Goal: Task Accomplishment & Management: Manage account settings

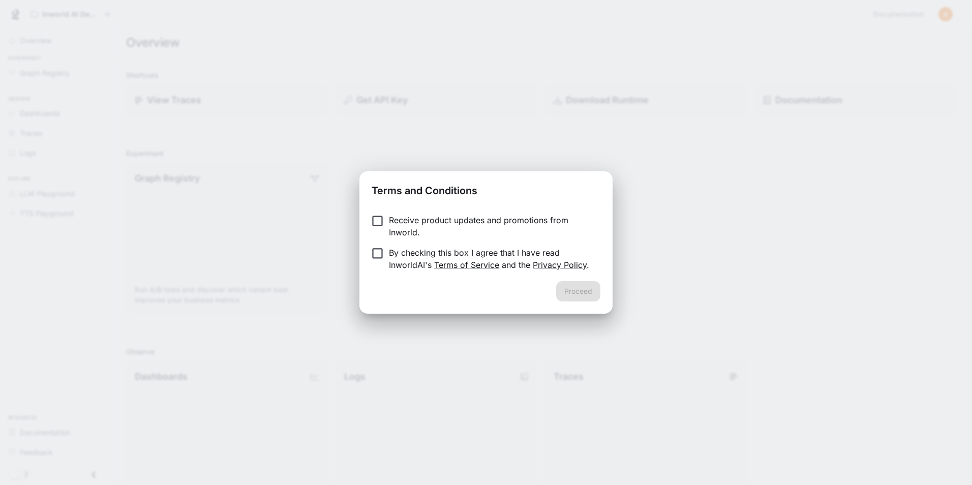
click at [499, 251] on p "By checking this box I agree that I have read InworldAI's Terms of Service and …" at bounding box center [490, 259] width 203 height 24
click at [589, 286] on button "Proceed" at bounding box center [578, 291] width 44 height 20
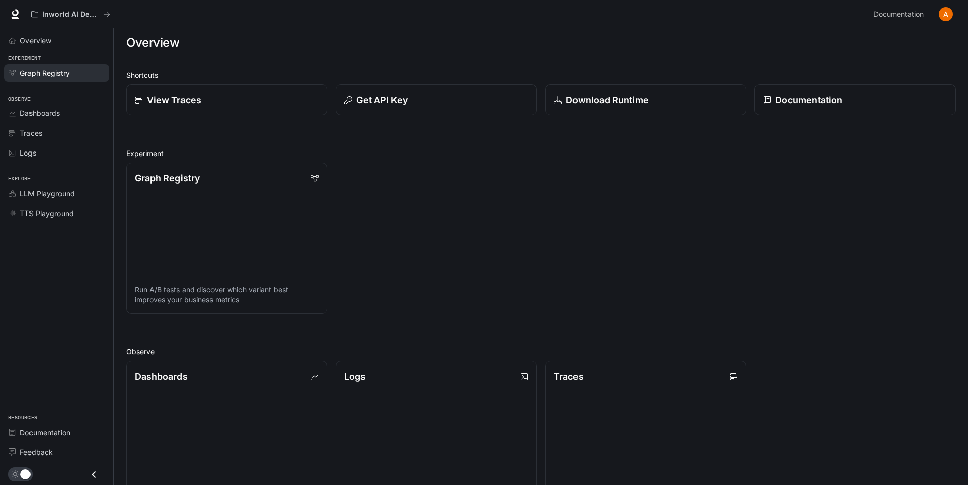
click at [55, 74] on span "Graph Registry" at bounding box center [45, 73] width 50 height 11
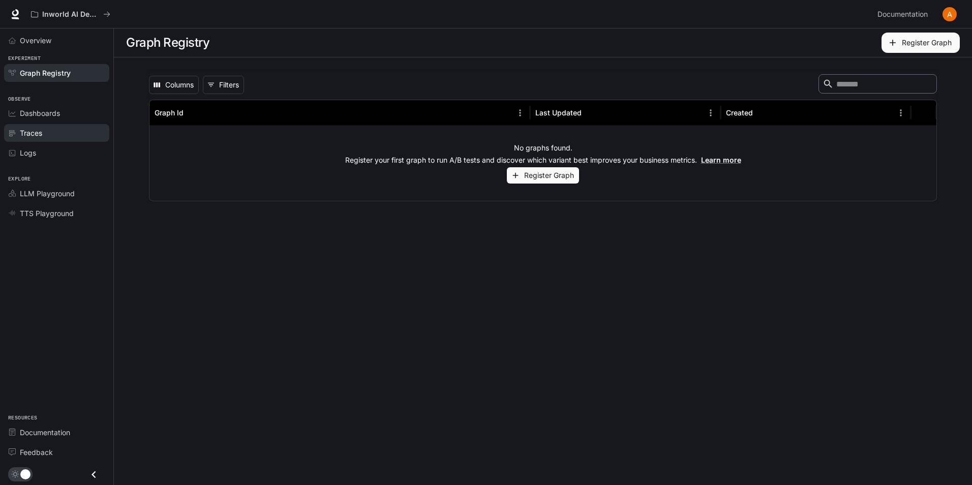
drag, startPoint x: 42, startPoint y: 135, endPoint x: 43, endPoint y: 143, distance: 7.6
click at [42, 136] on span "Traces" at bounding box center [31, 133] width 22 height 11
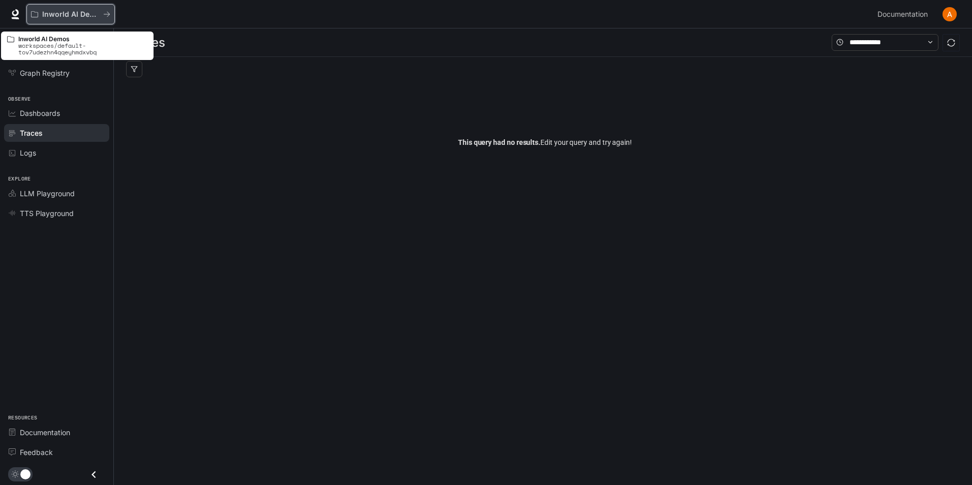
click at [68, 18] on p "Inworld AI Demos" at bounding box center [70, 14] width 57 height 9
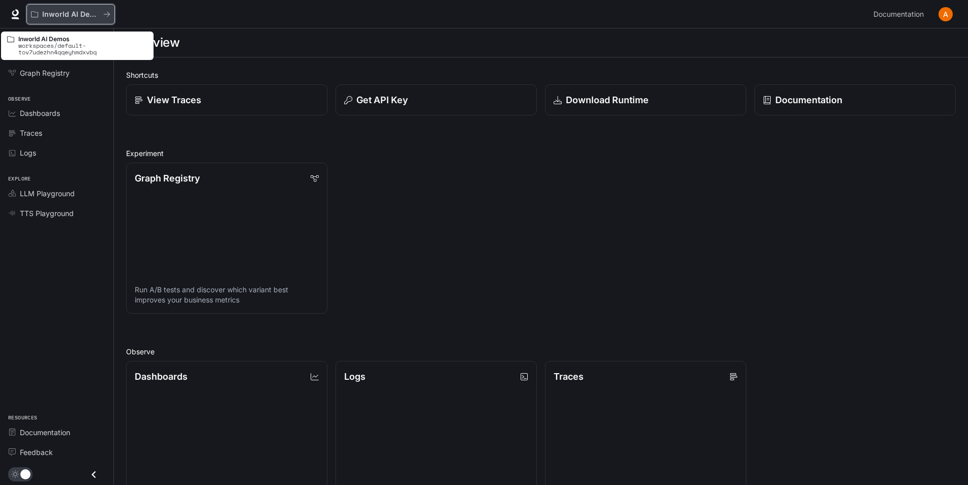
click at [107, 13] on icon "All workspaces" at bounding box center [106, 14] width 7 height 7
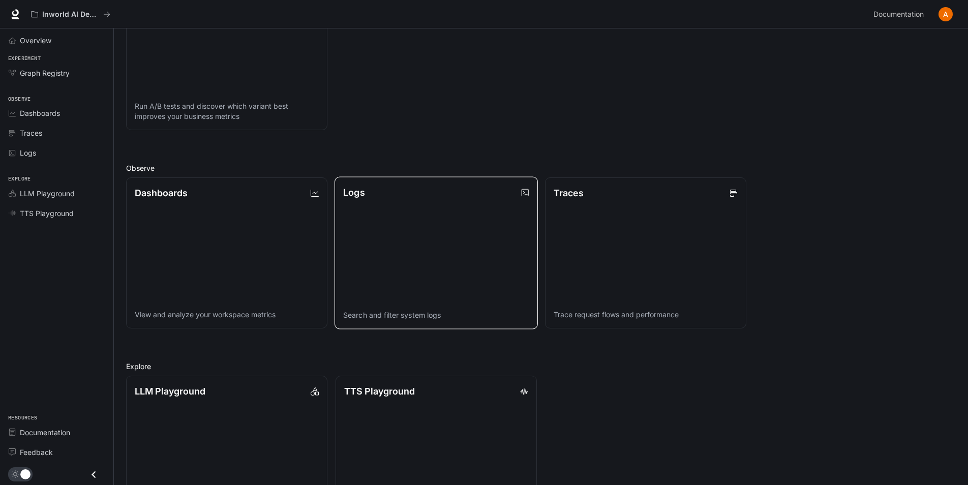
scroll to position [237, 0]
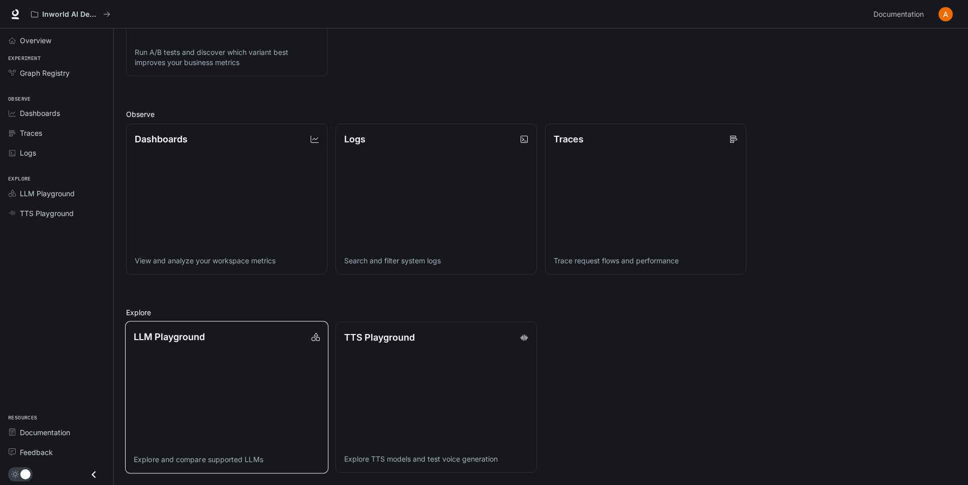
click at [256, 374] on link "LLM Playground Explore and compare supported LLMs" at bounding box center [226, 397] width 203 height 152
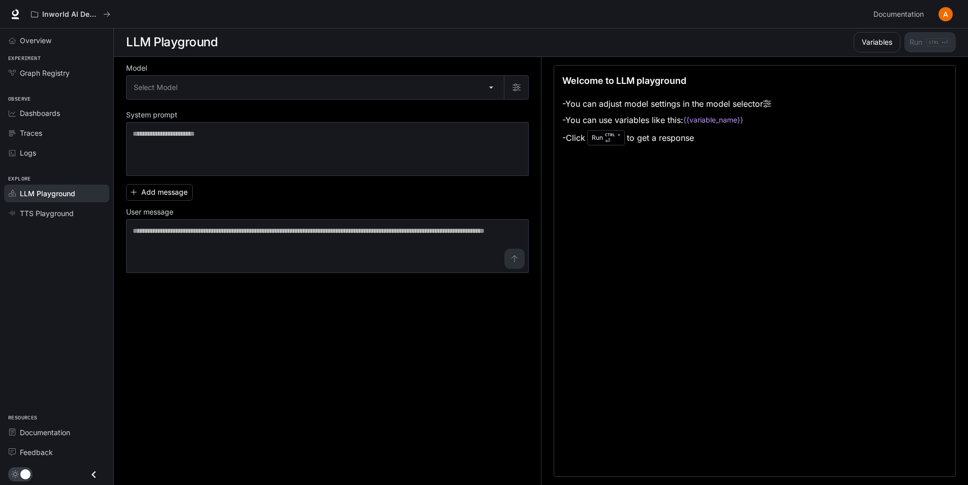
scroll to position [1, 0]
click at [391, 93] on body "Skip to main content Inworld AI Demos Documentation Documentation Portal Overvi…" at bounding box center [486, 241] width 972 height 485
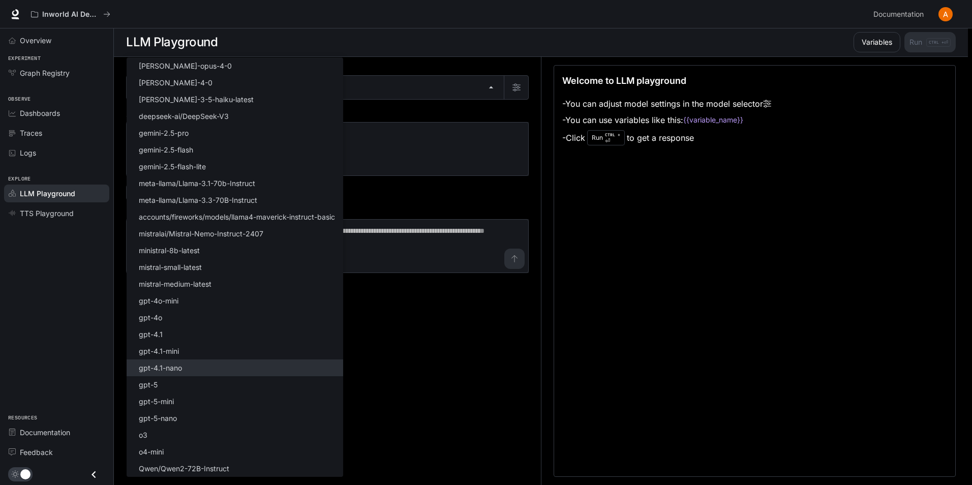
click at [202, 371] on li "gpt-4.1-nano" at bounding box center [235, 367] width 217 height 17
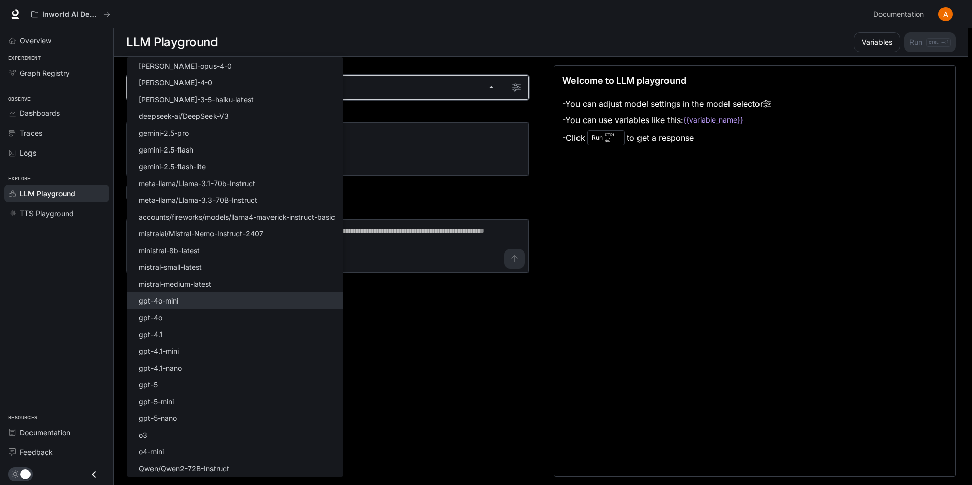
type input "**********"
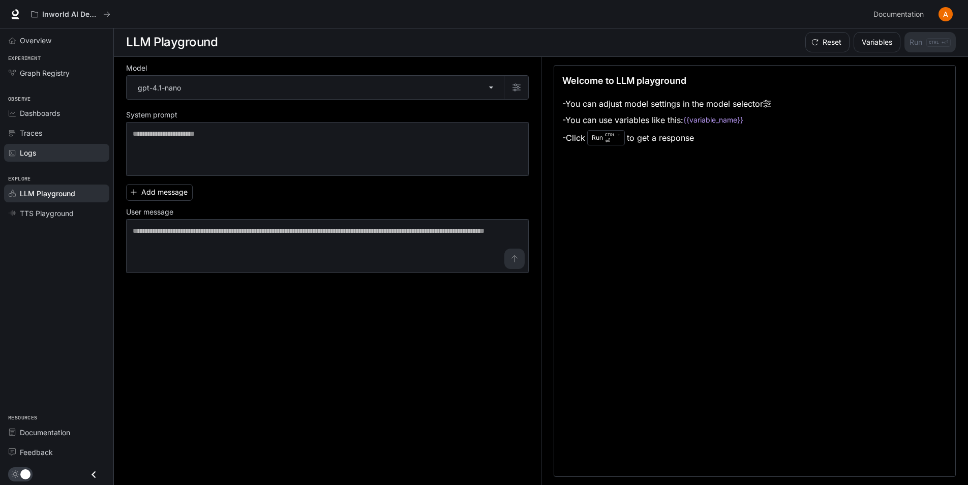
click at [41, 150] on div "Logs" at bounding box center [62, 152] width 85 height 11
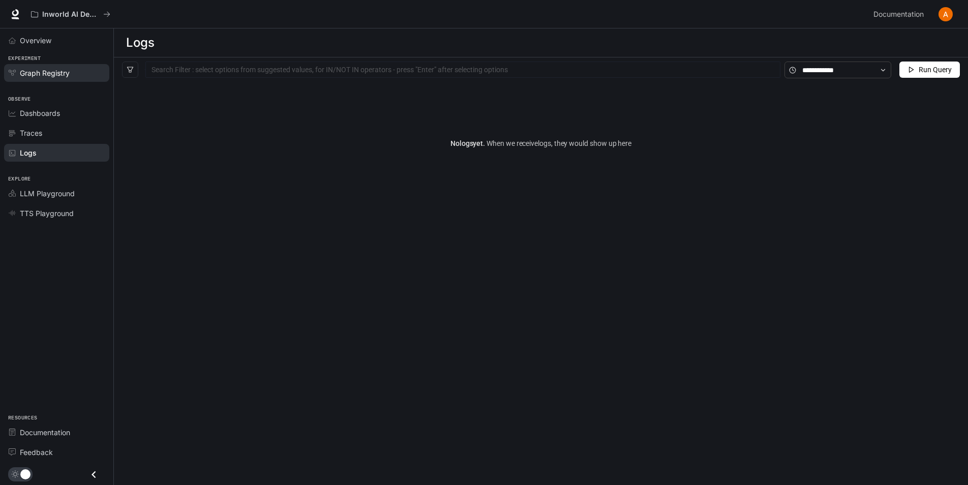
click at [55, 69] on span "Graph Registry" at bounding box center [45, 73] width 50 height 11
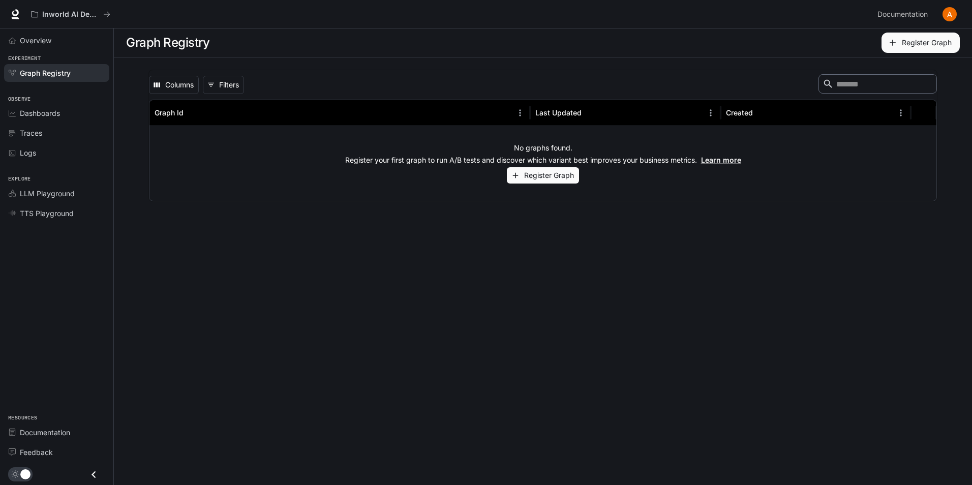
click at [552, 179] on button "Register Graph" at bounding box center [543, 175] width 72 height 17
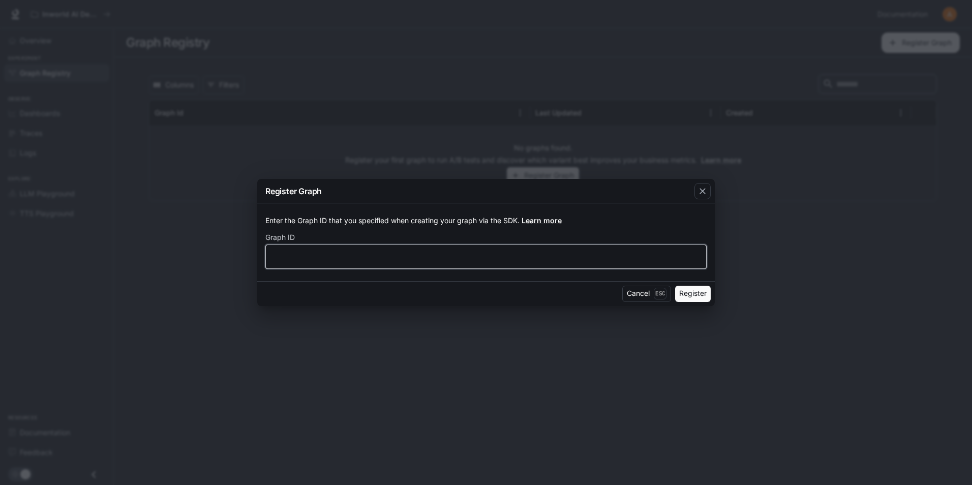
click at [365, 254] on input "text" at bounding box center [486, 256] width 440 height 10
type input "**********"
click at [675, 286] on button "Register" at bounding box center [693, 294] width 36 height 16
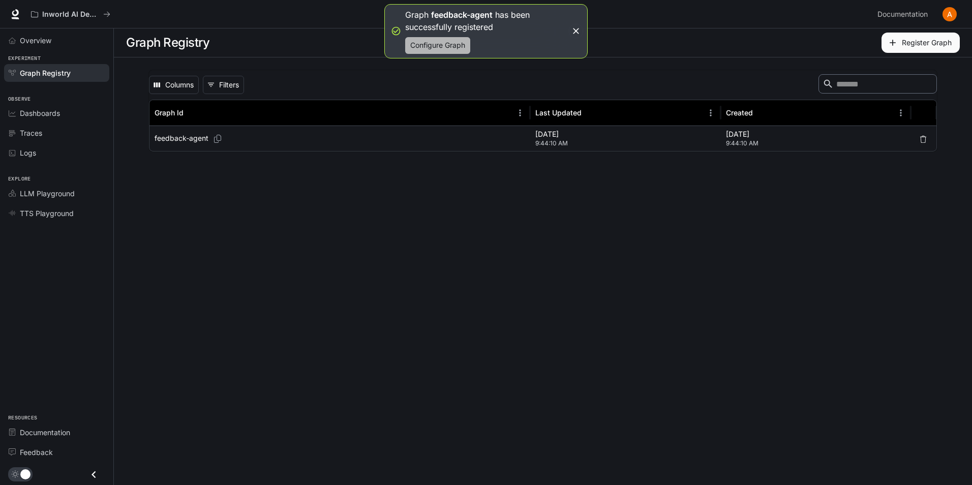
click at [448, 46] on button "Configure Graph" at bounding box center [437, 45] width 65 height 17
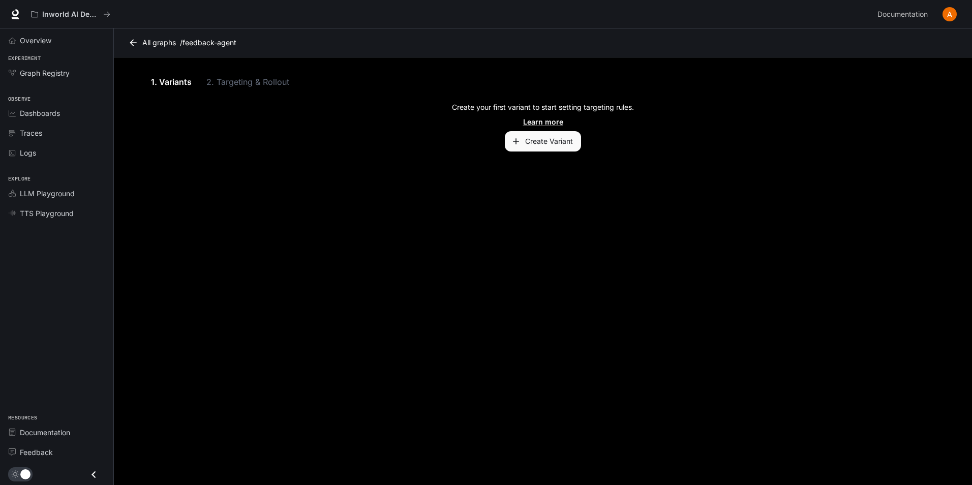
click at [562, 140] on button "Create Variant" at bounding box center [543, 141] width 76 height 20
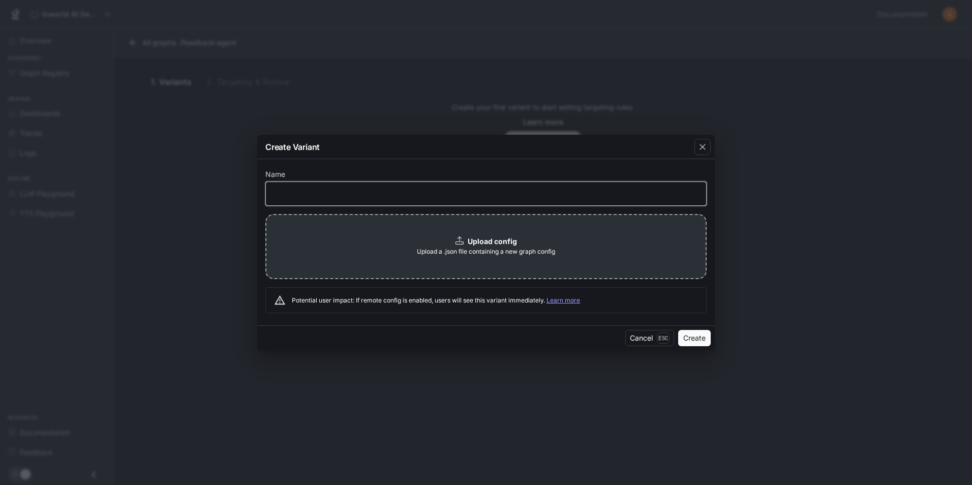
click at [455, 193] on input "text" at bounding box center [486, 194] width 440 height 10
click at [701, 145] on icon "button" at bounding box center [702, 147] width 10 height 10
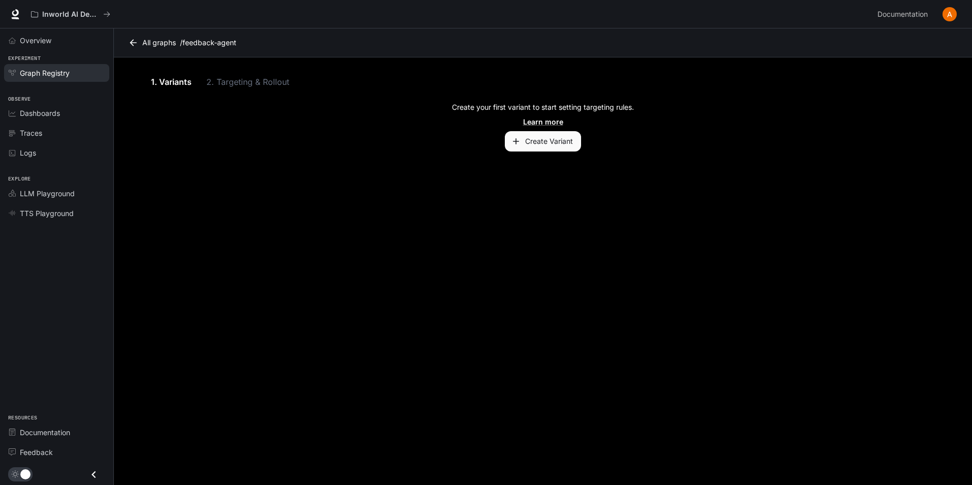
click at [63, 72] on span "Graph Registry" at bounding box center [45, 73] width 50 height 11
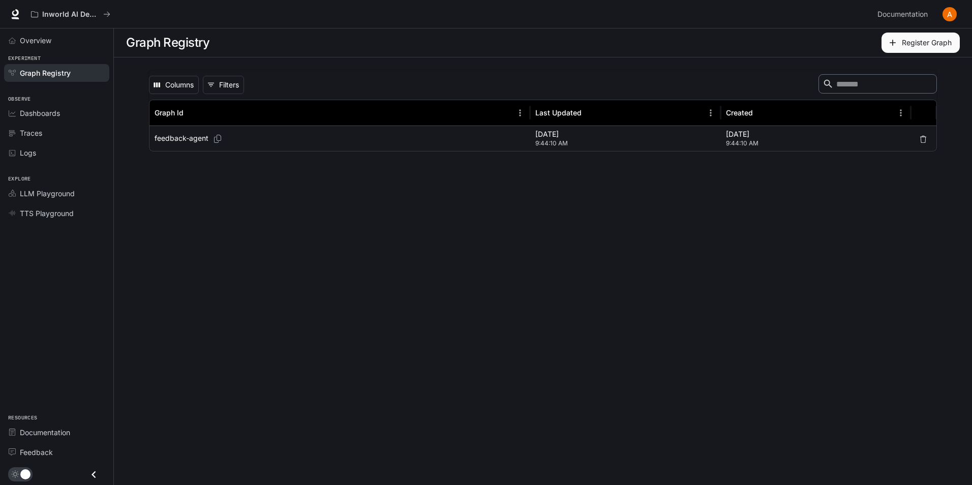
click at [200, 136] on p "feedback-agent" at bounding box center [182, 138] width 54 height 10
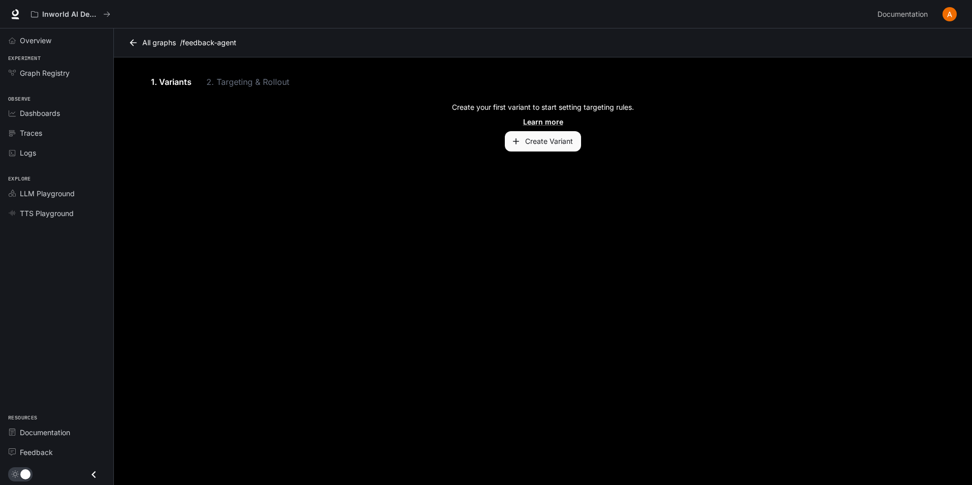
click at [169, 82] on link "1. Variants" at bounding box center [171, 82] width 46 height 24
click at [248, 82] on div "1. Variants 2. Targeting & Rollout" at bounding box center [542, 82] width 789 height 24
click at [182, 81] on link "1. Variants" at bounding box center [171, 82] width 46 height 24
click at [551, 141] on button "Create Variant" at bounding box center [543, 141] width 76 height 20
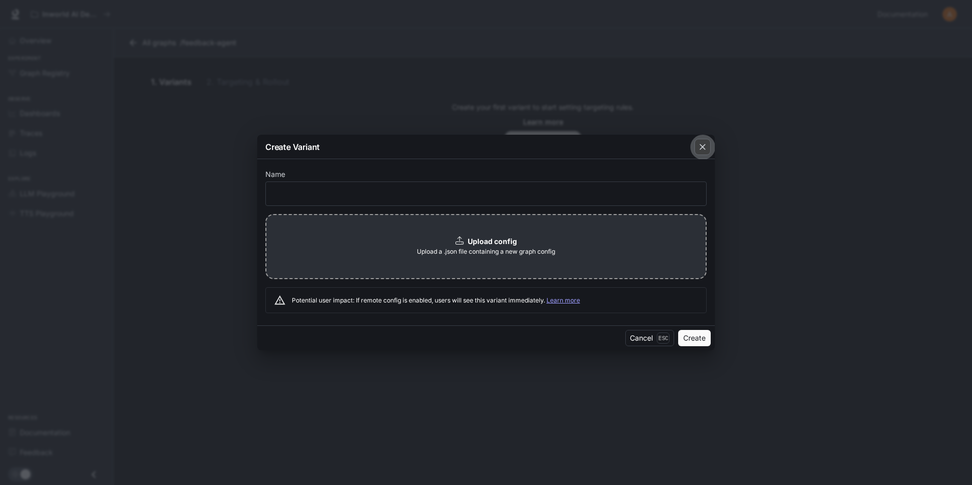
click at [694, 144] on div "button" at bounding box center [702, 147] width 16 height 16
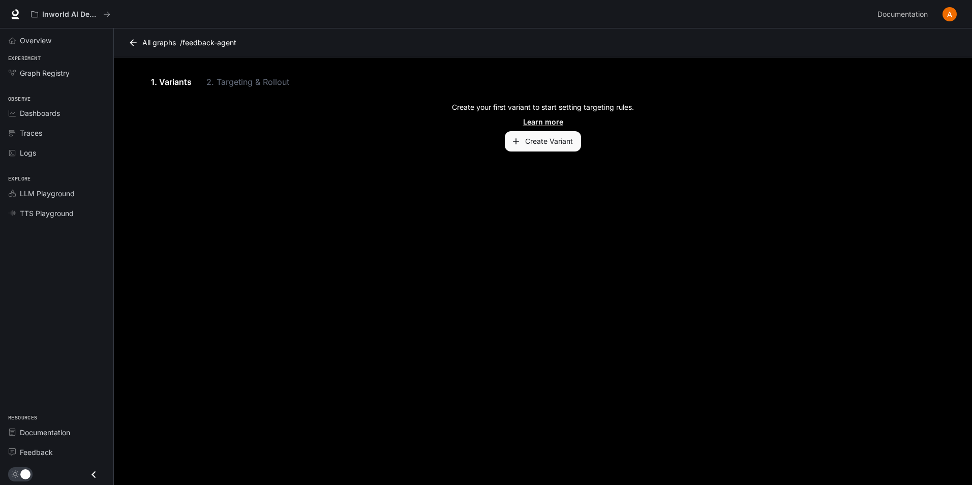
click at [544, 141] on button "Create Variant" at bounding box center [543, 141] width 76 height 20
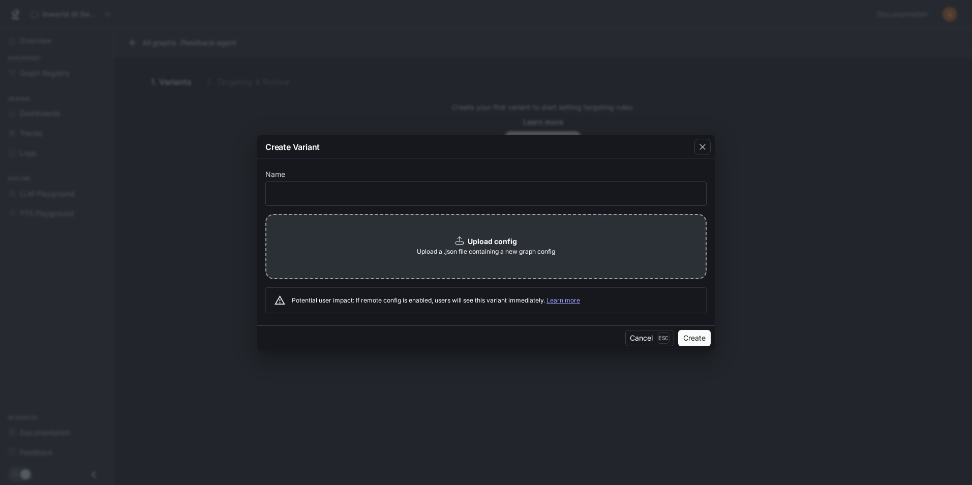
click at [570, 300] on link "Learn more" at bounding box center [563, 300] width 34 height 8
click at [477, 241] on b "Upload config" at bounding box center [492, 241] width 49 height 9
click at [360, 191] on input "text" at bounding box center [486, 194] width 440 height 10
type input "******"
click at [678, 330] on button "Create" at bounding box center [694, 338] width 33 height 16
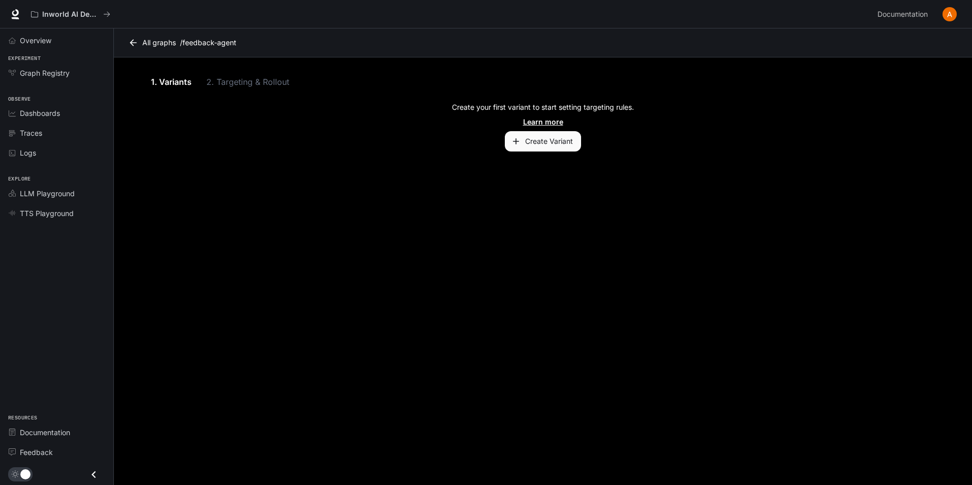
click at [560, 120] on link "Learn more" at bounding box center [543, 121] width 40 height 11
click at [567, 136] on button "Create Variant" at bounding box center [543, 141] width 76 height 20
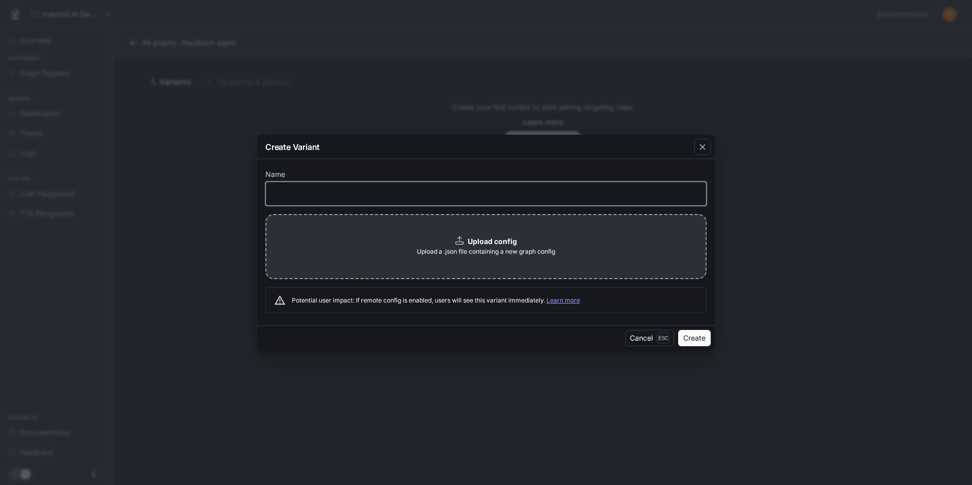
click at [428, 194] on input "text" at bounding box center [486, 194] width 440 height 10
type input "******"
click at [497, 232] on div "Upload config Upload a .json file containing a new graph config" at bounding box center [485, 246] width 441 height 65
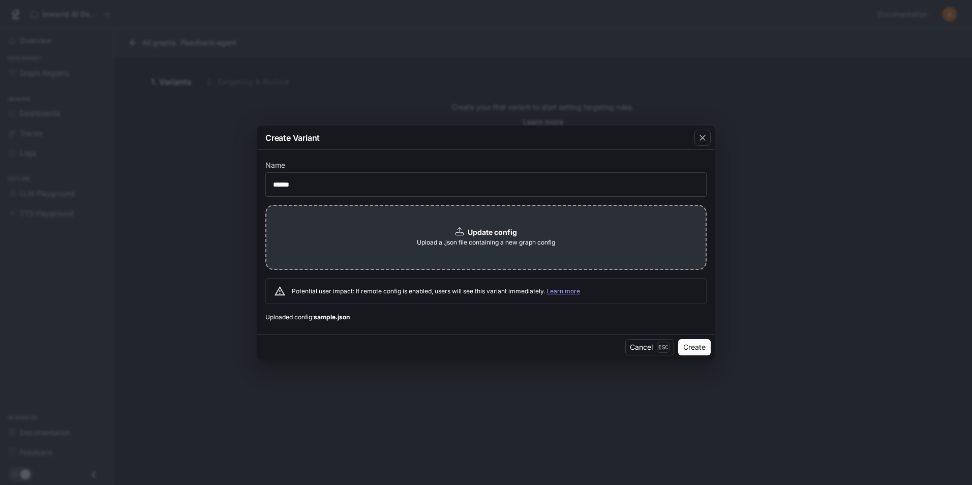
click at [694, 347] on button "Create" at bounding box center [694, 347] width 33 height 16
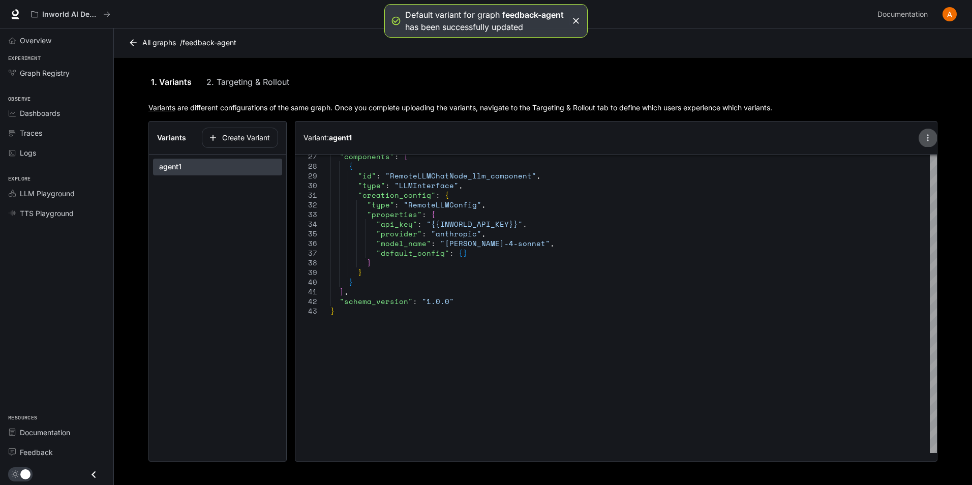
click at [930, 133] on icon "button" at bounding box center [927, 138] width 10 height 10
click at [928, 160] on p "Edit variant" at bounding box center [933, 156] width 43 height 12
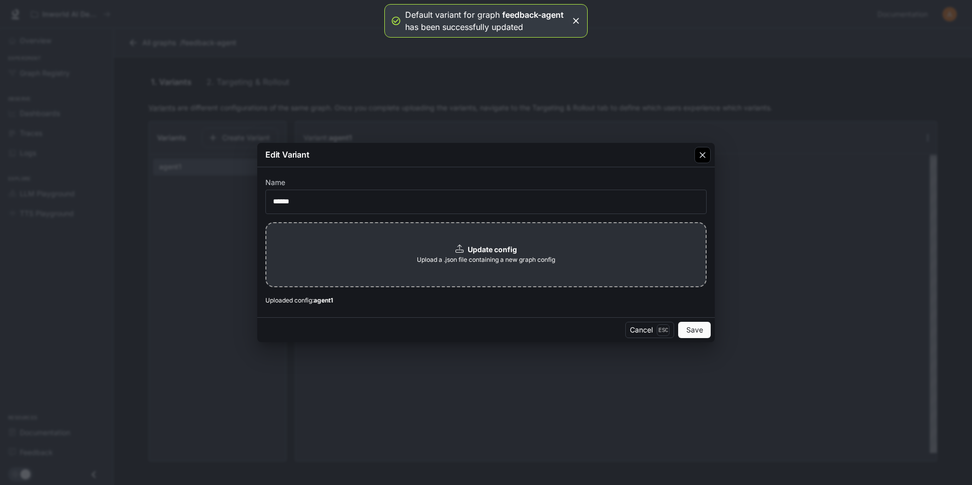
click at [702, 162] on div "button" at bounding box center [702, 155] width 16 height 16
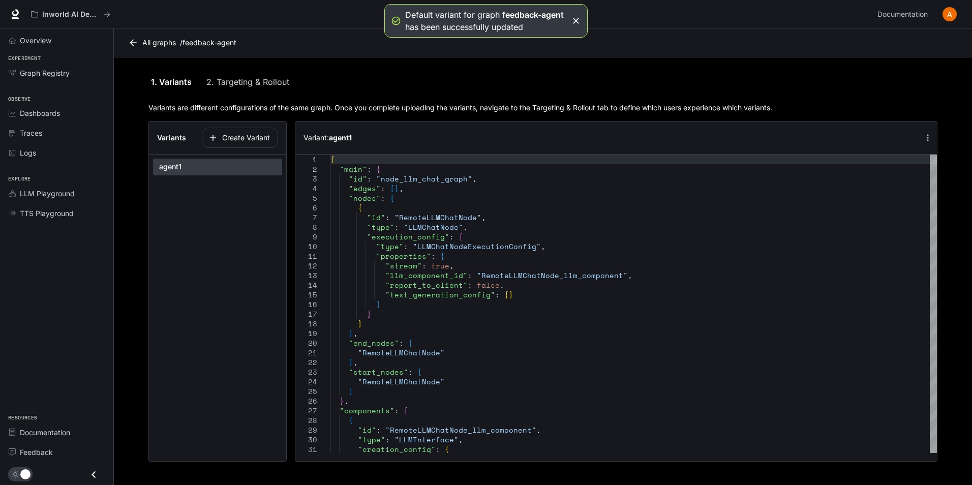
click at [316, 137] on h6 "Variant: agent1" at bounding box center [327, 138] width 48 height 10
click at [245, 80] on link "2. Targeting & Rollout" at bounding box center [247, 82] width 83 height 24
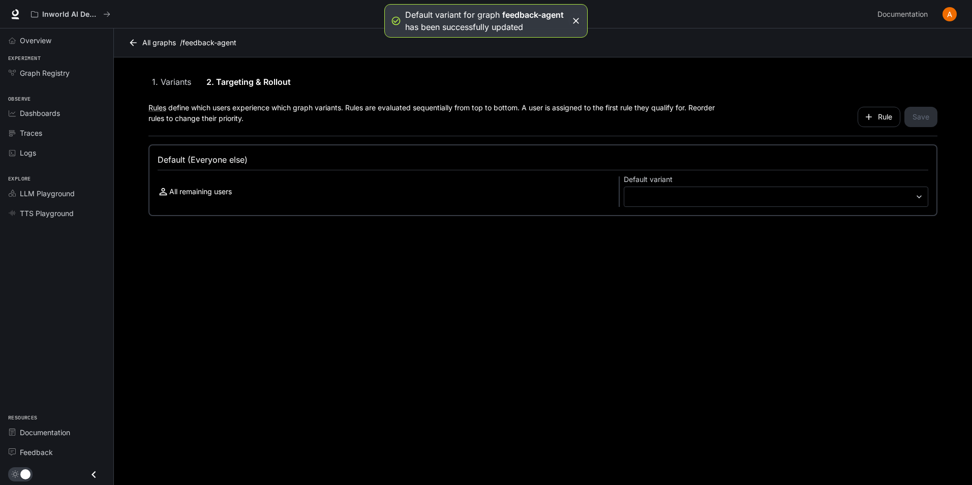
type input "**********"
click at [220, 197] on p "All remaining users" at bounding box center [200, 196] width 63 height 10
click at [730, 207] on div "**********" at bounding box center [776, 201] width 304 height 20
click at [922, 198] on body "**********" at bounding box center [486, 242] width 972 height 485
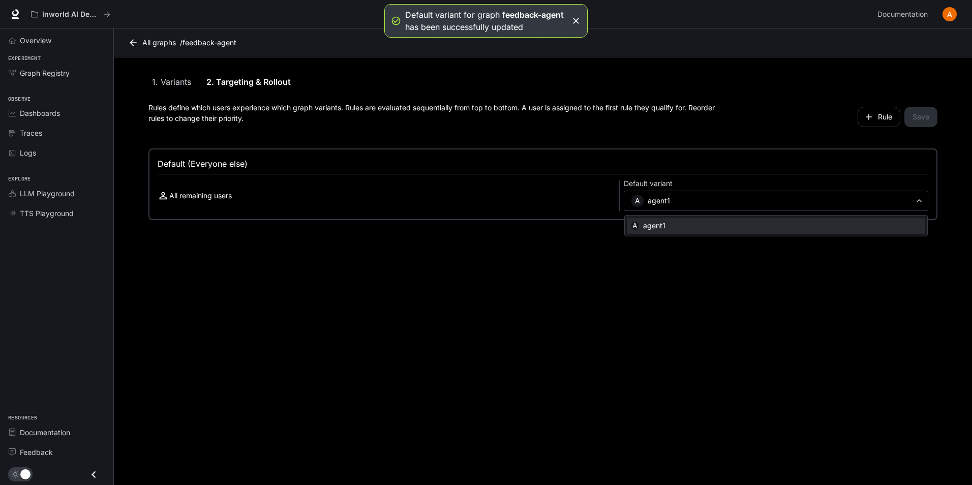
click at [797, 290] on div at bounding box center [486, 242] width 972 height 485
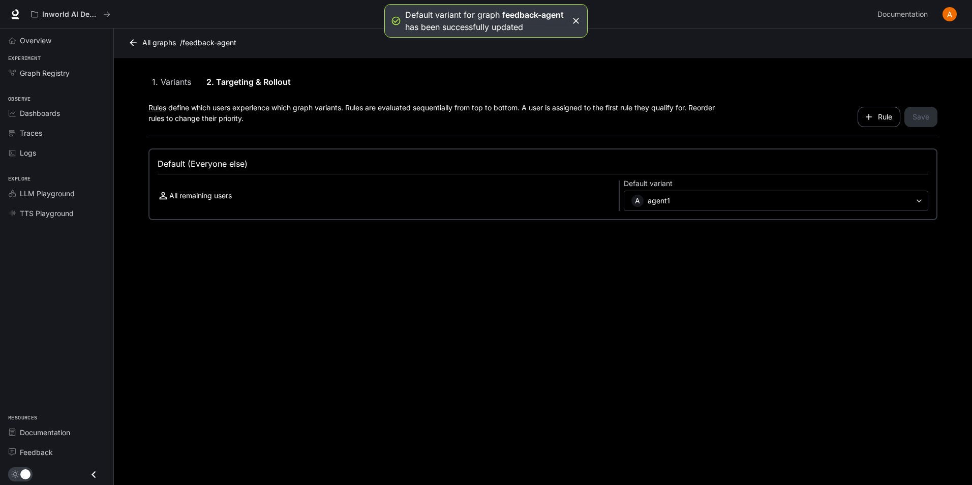
click at [886, 116] on button "Rule" at bounding box center [878, 117] width 43 height 20
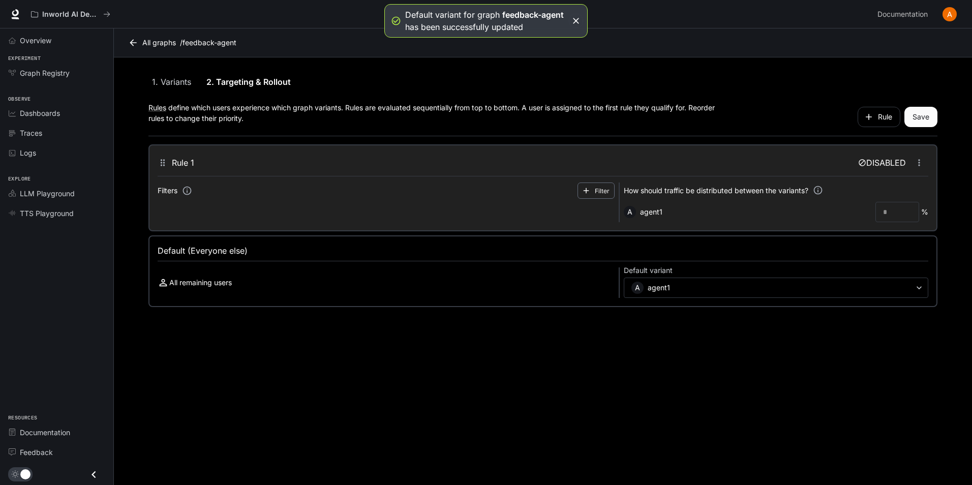
click at [605, 187] on button "Filter" at bounding box center [595, 190] width 37 height 16
click at [225, 210] on input "text" at bounding box center [222, 212] width 55 height 9
click at [269, 214] on div "NOT" at bounding box center [267, 212] width 13 height 9
click at [461, 211] on input "text" at bounding box center [471, 212] width 172 height 9
click at [606, 213] on icon "button" at bounding box center [607, 213] width 6 height 8
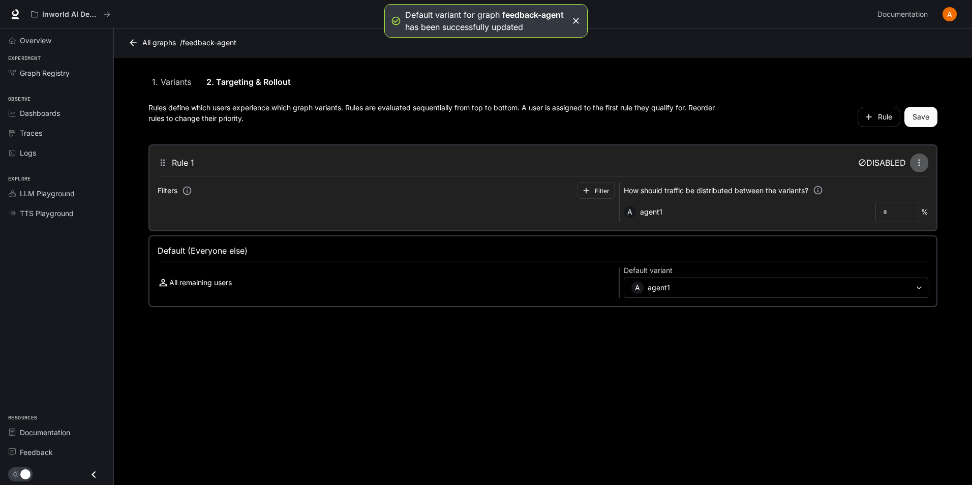
click at [914, 162] on icon "button" at bounding box center [919, 163] width 10 height 10
click at [950, 184] on span "Remove" at bounding box center [943, 183] width 27 height 11
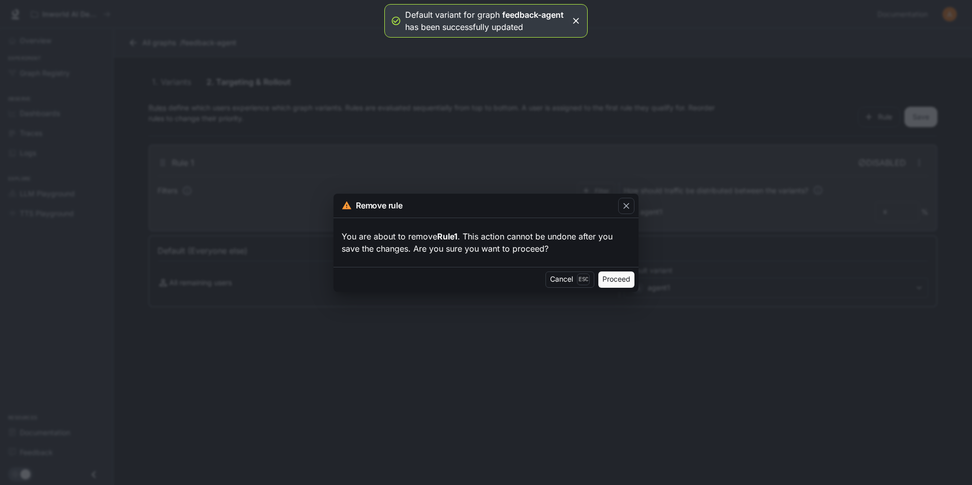
click at [606, 282] on button "Proceed" at bounding box center [616, 279] width 36 height 16
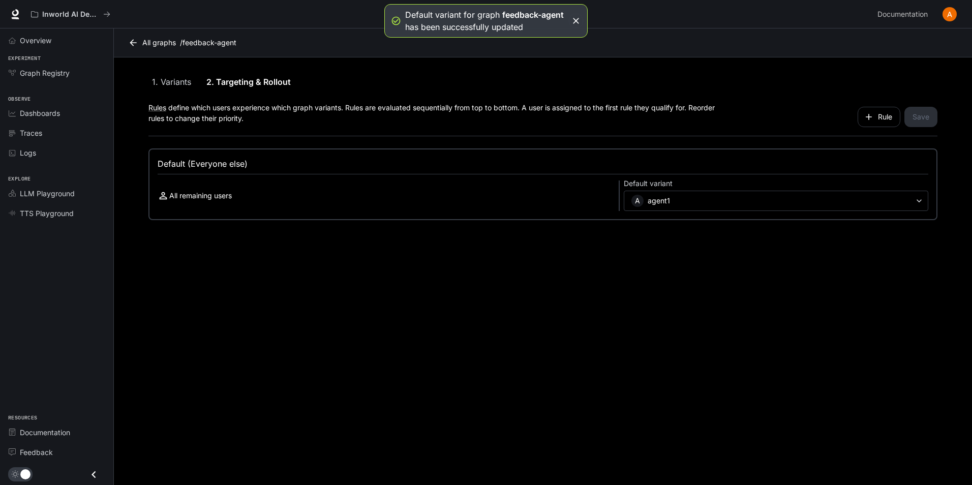
click at [396, 189] on div "**********" at bounding box center [543, 195] width 771 height 30
drag, startPoint x: 384, startPoint y: 197, endPoint x: 592, endPoint y: 197, distance: 207.9
click at [385, 197] on div "All remaining users" at bounding box center [386, 196] width 457 height 12
click at [917, 117] on div "Rule Save" at bounding box center [833, 117] width 207 height 20
click at [922, 205] on body "**********" at bounding box center [486, 242] width 972 height 485
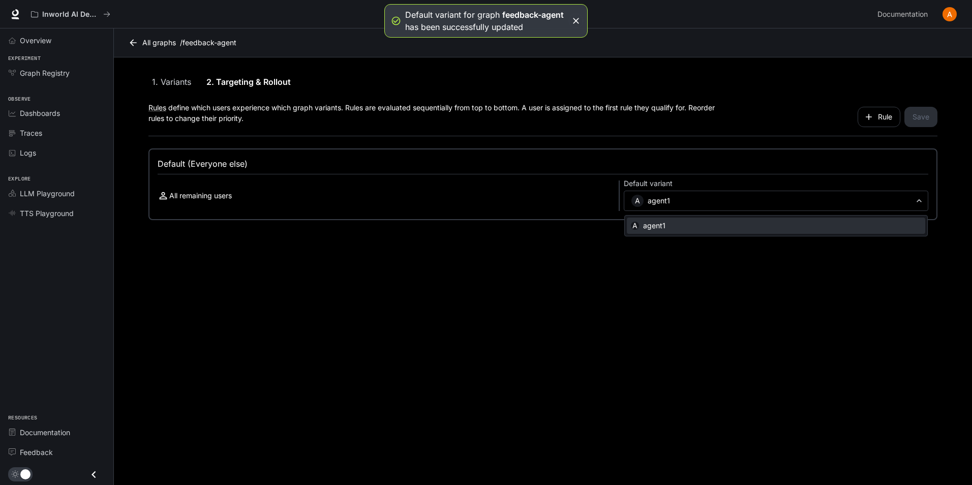
click at [725, 222] on li "A agent1" at bounding box center [776, 226] width 298 height 16
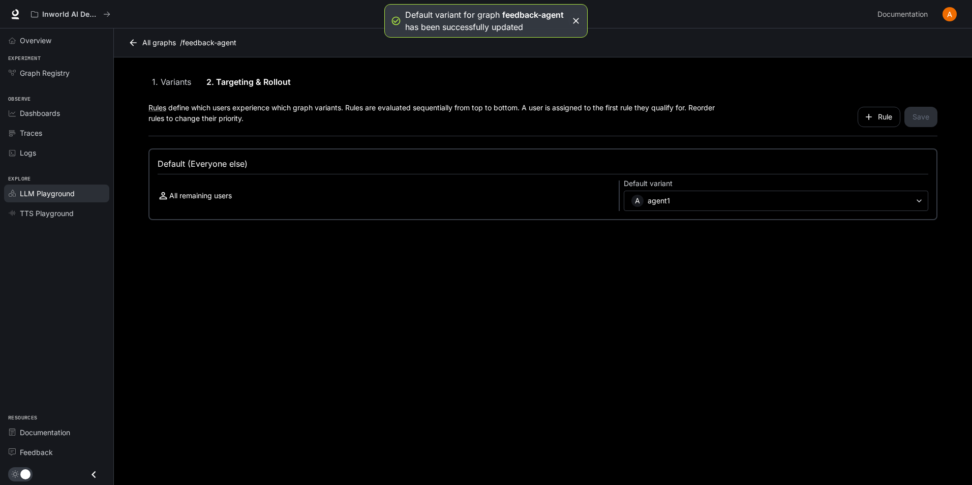
click at [55, 192] on span "LLM Playground" at bounding box center [47, 193] width 55 height 11
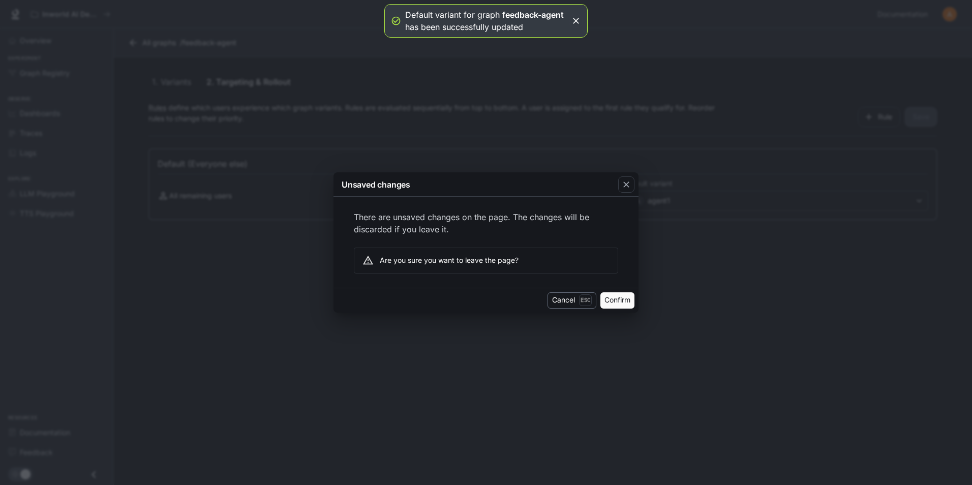
click at [573, 303] on button "Cancel Esc" at bounding box center [571, 300] width 49 height 16
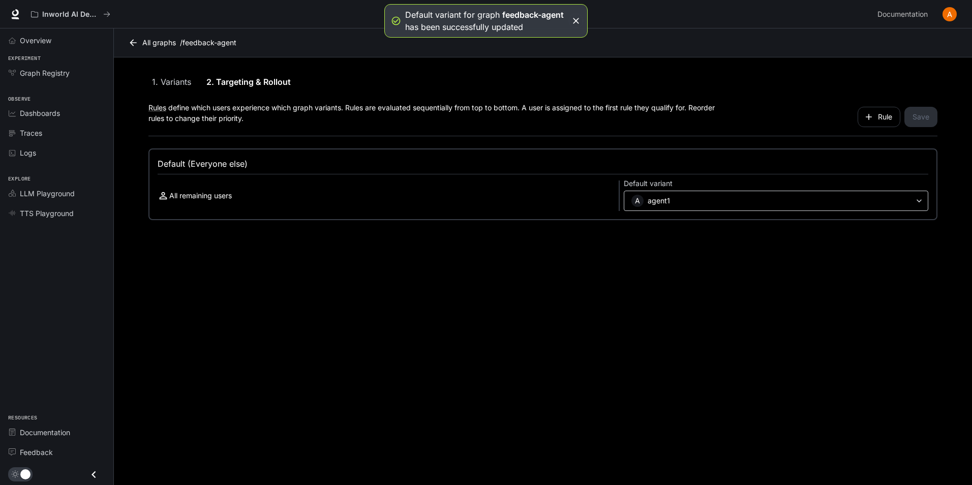
click at [701, 200] on body "**********" at bounding box center [486, 242] width 972 height 485
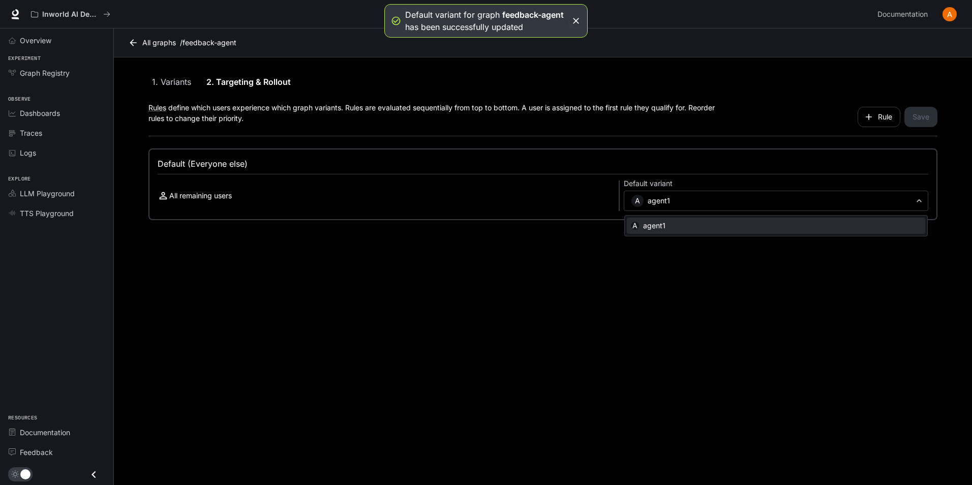
click at [444, 208] on div at bounding box center [486, 242] width 972 height 485
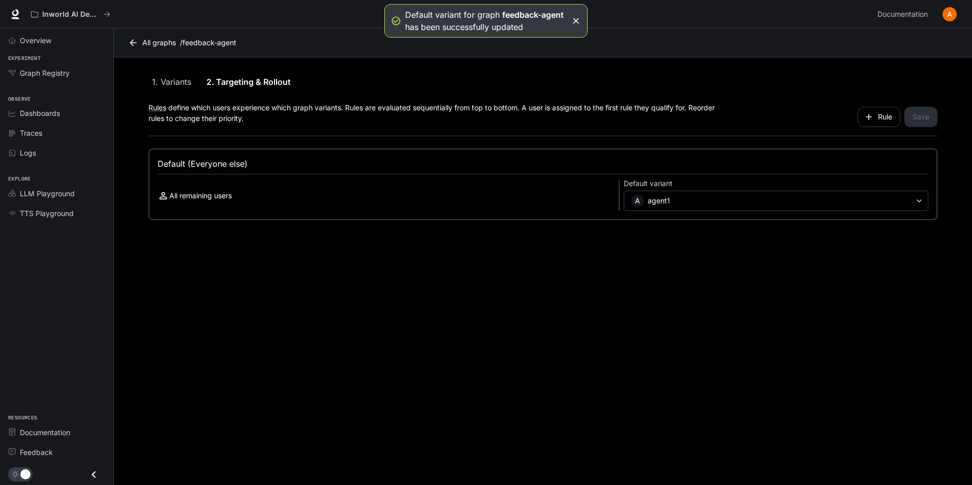
click at [484, 198] on div "All remaining users" at bounding box center [386, 196] width 457 height 12
click at [897, 118] on button "Rule" at bounding box center [878, 117] width 43 height 20
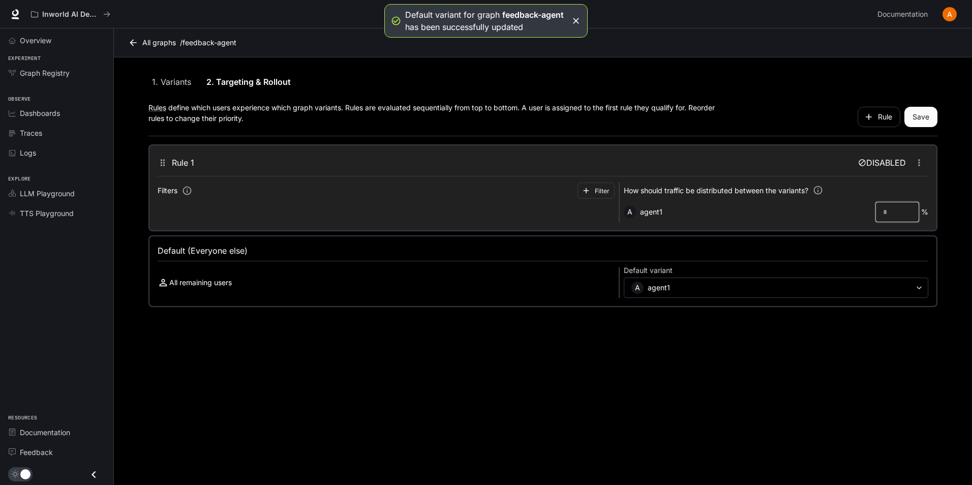
click at [887, 212] on input "*" at bounding box center [897, 212] width 43 height 10
click at [916, 160] on icon "button" at bounding box center [919, 163] width 10 height 10
click at [896, 158] on div at bounding box center [486, 242] width 972 height 485
click at [892, 214] on input "*" at bounding box center [897, 212] width 43 height 10
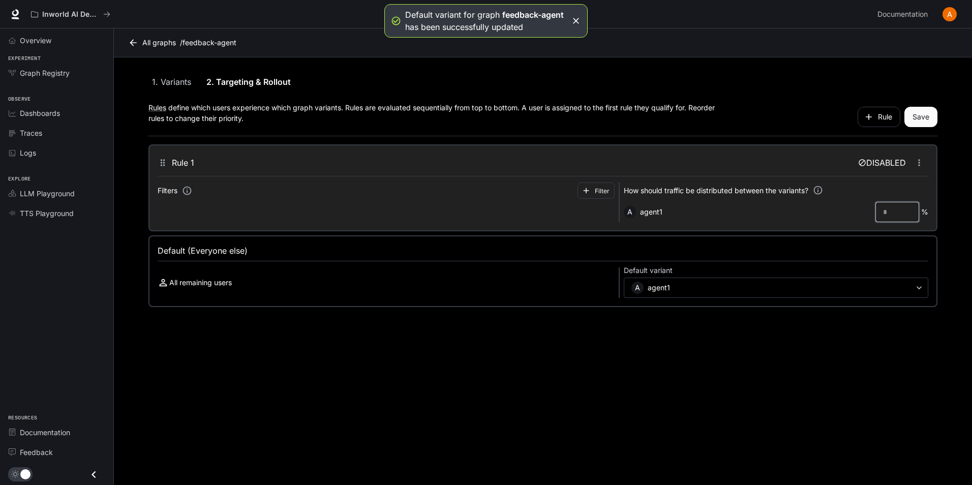
click at [892, 214] on input "*" at bounding box center [897, 212] width 43 height 10
drag, startPoint x: 892, startPoint y: 214, endPoint x: 840, endPoint y: 211, distance: 52.5
click at [840, 211] on div "A agent1 * ​ %" at bounding box center [776, 212] width 304 height 20
type input "***"
click at [932, 112] on button "Save" at bounding box center [920, 117] width 33 height 20
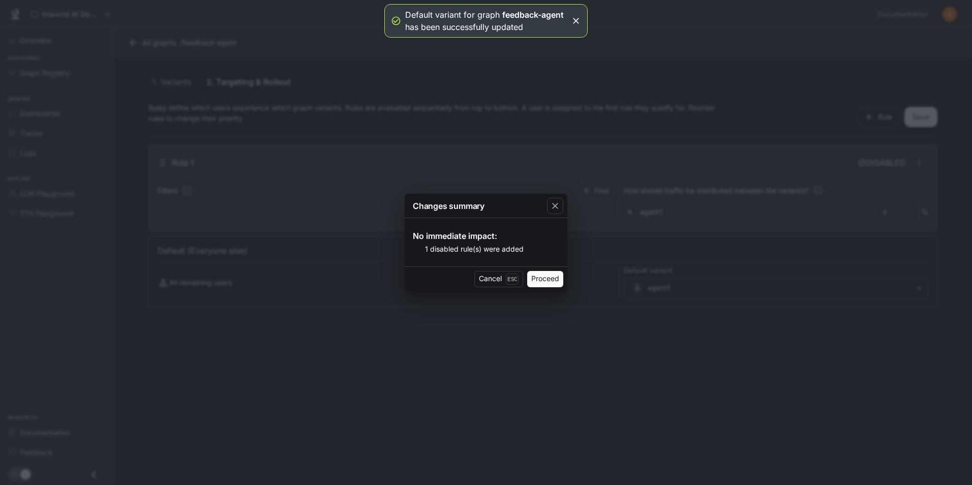
drag, startPoint x: 544, startPoint y: 279, endPoint x: 536, endPoint y: 296, distance: 18.9
click at [544, 279] on button "Proceed" at bounding box center [545, 279] width 36 height 16
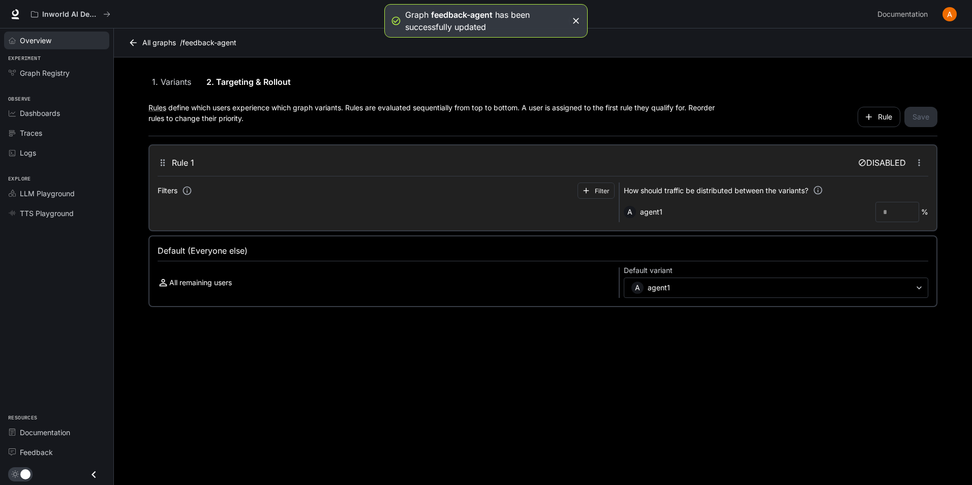
click at [44, 38] on span "Overview" at bounding box center [36, 40] width 32 height 11
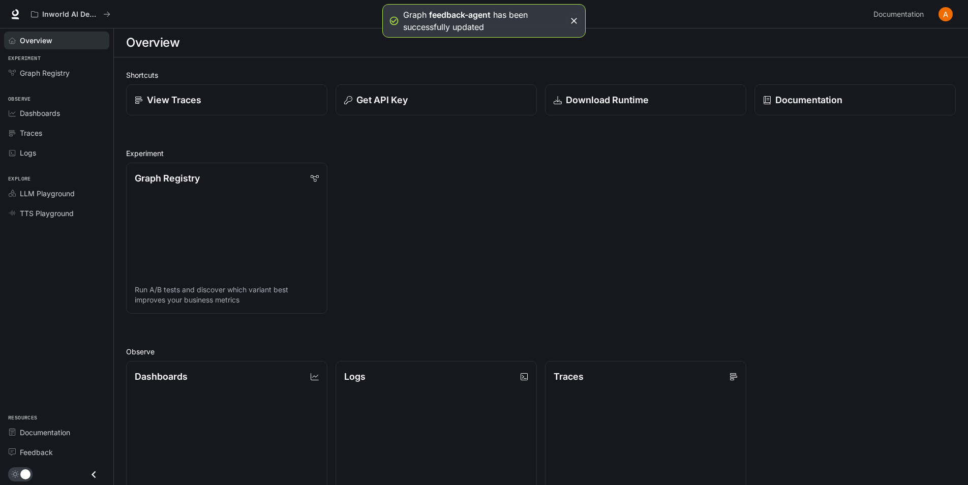
click at [60, 181] on span "Explore" at bounding box center [56, 179] width 113 height 9
click at [47, 192] on span "LLM Playground" at bounding box center [47, 193] width 55 height 11
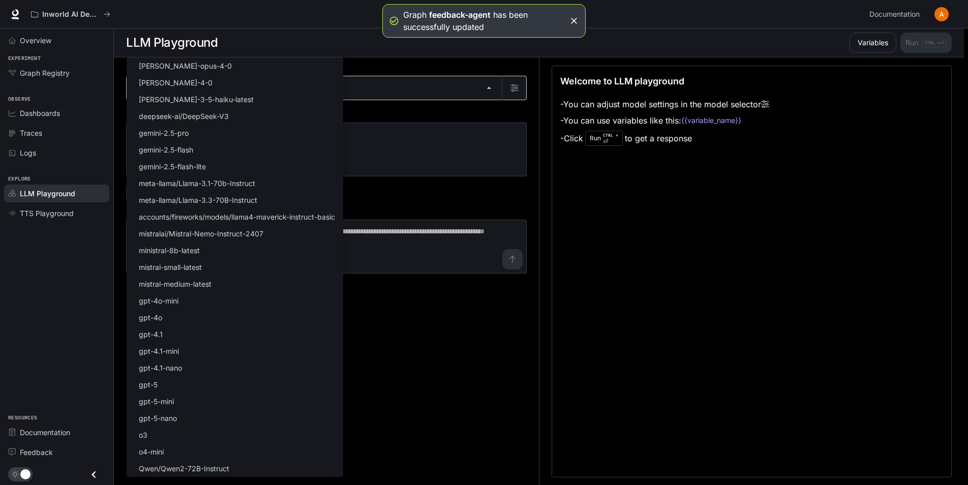
click at [363, 90] on body "Graph feedback-agent has been successfully updated Skip to main content Inworld…" at bounding box center [484, 242] width 968 height 485
click at [181, 398] on li "gpt-5-mini" at bounding box center [235, 401] width 217 height 17
type input "**********"
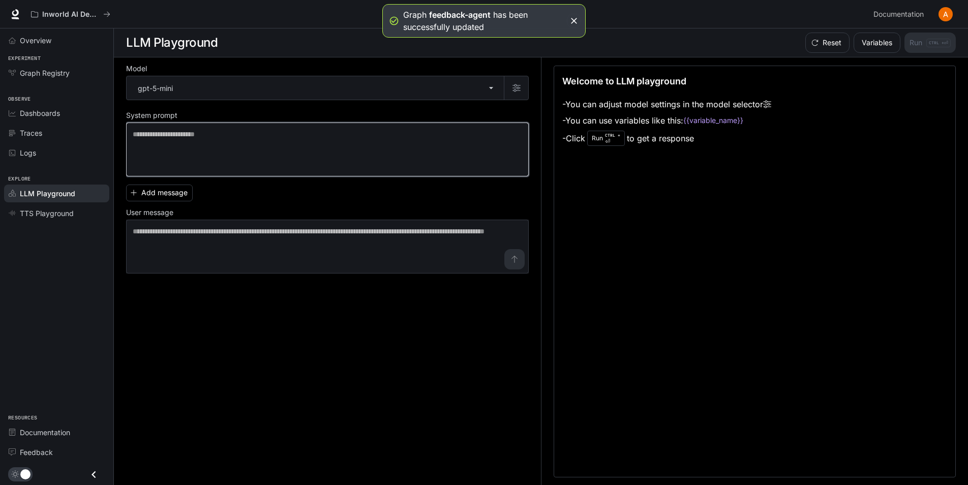
click at [394, 139] on textarea at bounding box center [327, 149] width 389 height 41
click at [883, 44] on button "Variables" at bounding box center [876, 43] width 47 height 20
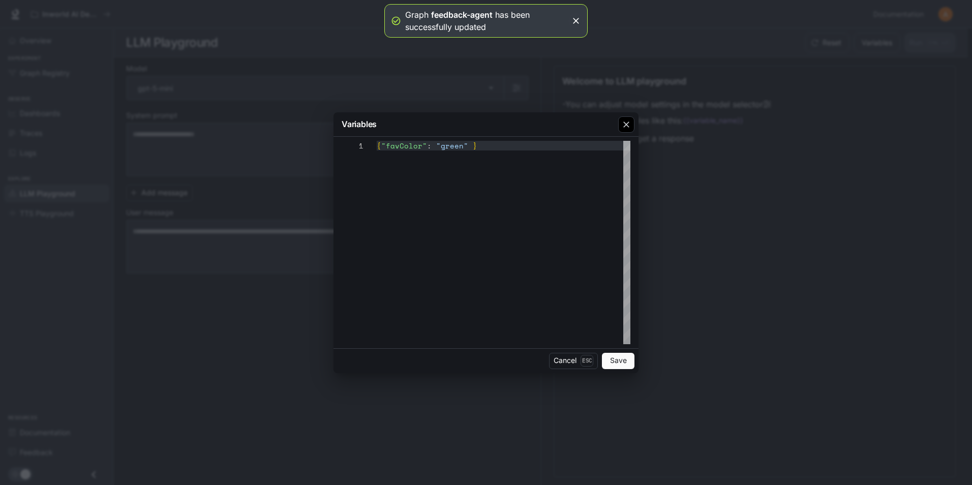
click at [627, 122] on icon "button" at bounding box center [626, 124] width 10 height 10
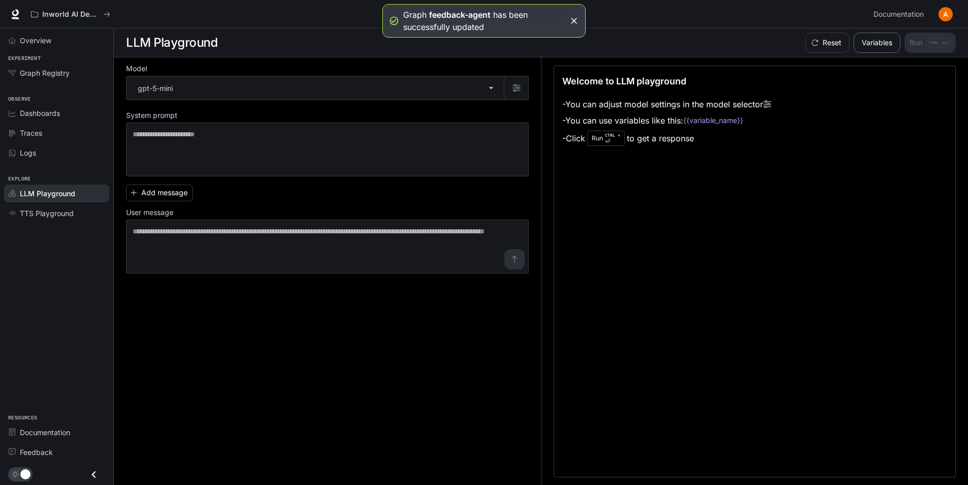
click at [890, 42] on button "Variables" at bounding box center [876, 43] width 47 height 20
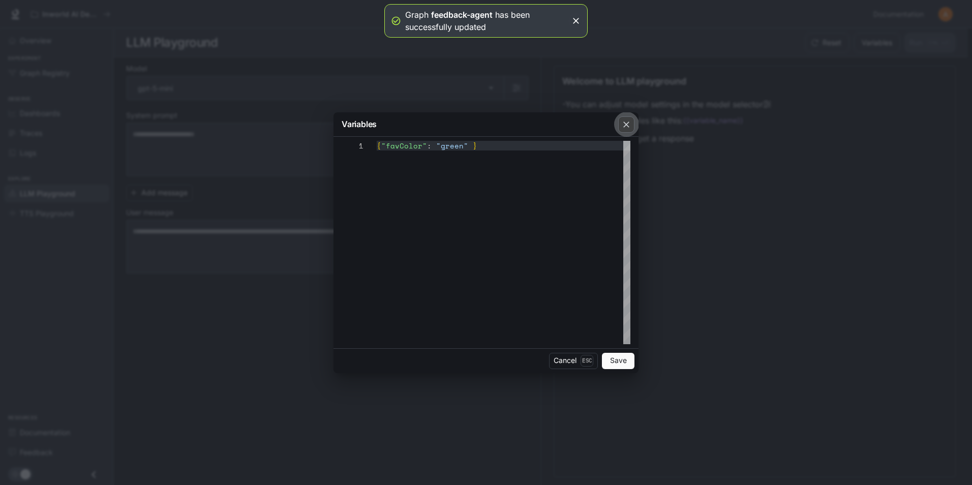
click at [623, 127] on icon "button" at bounding box center [626, 124] width 10 height 10
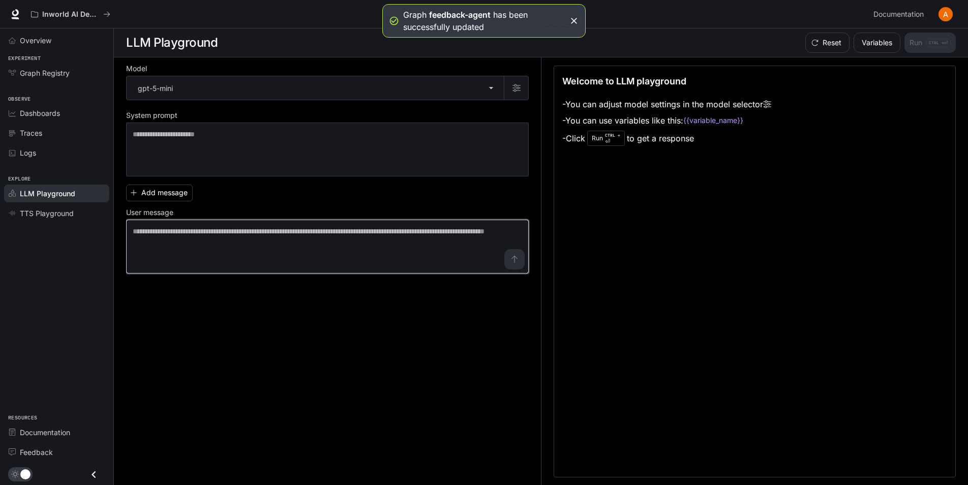
click at [289, 245] on textarea at bounding box center [327, 246] width 389 height 41
click at [466, 247] on textarea at bounding box center [327, 246] width 389 height 41
click at [337, 219] on label "User message" at bounding box center [327, 214] width 403 height 10
click at [510, 259] on textarea at bounding box center [327, 246] width 389 height 41
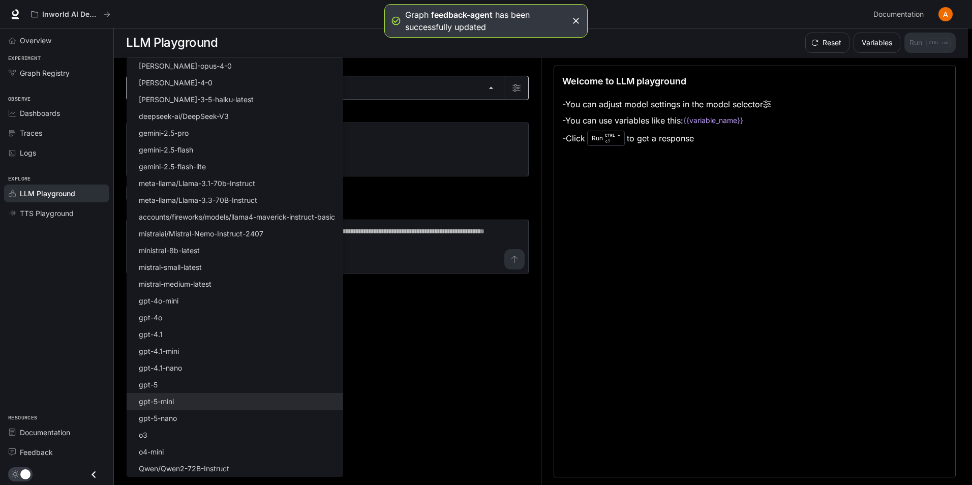
click at [486, 90] on body "**********" at bounding box center [486, 242] width 972 height 485
click at [486, 90] on div at bounding box center [486, 242] width 972 height 485
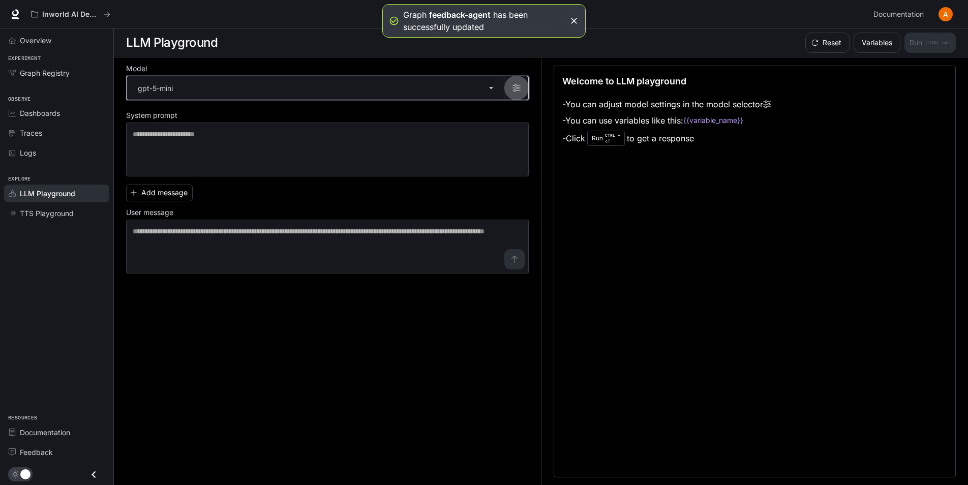
click at [513, 85] on icon "button" at bounding box center [516, 88] width 8 height 8
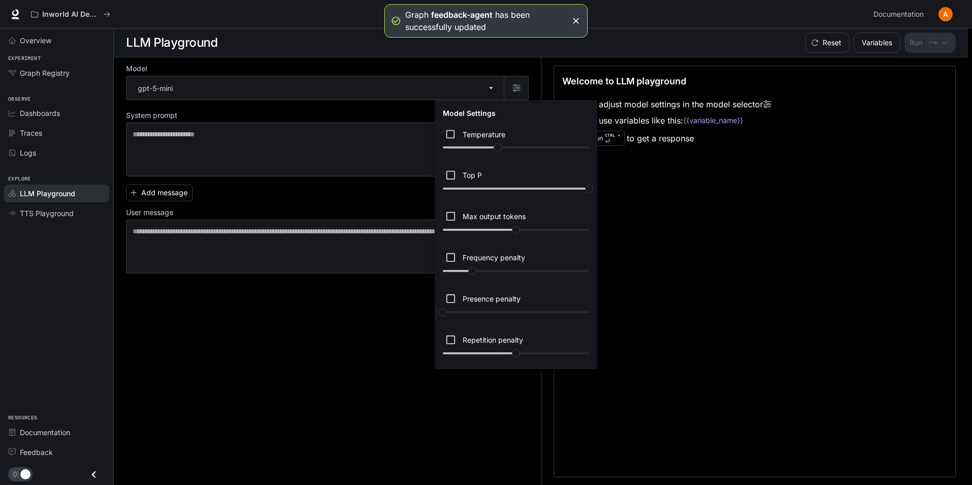
click at [53, 332] on div at bounding box center [486, 242] width 972 height 485
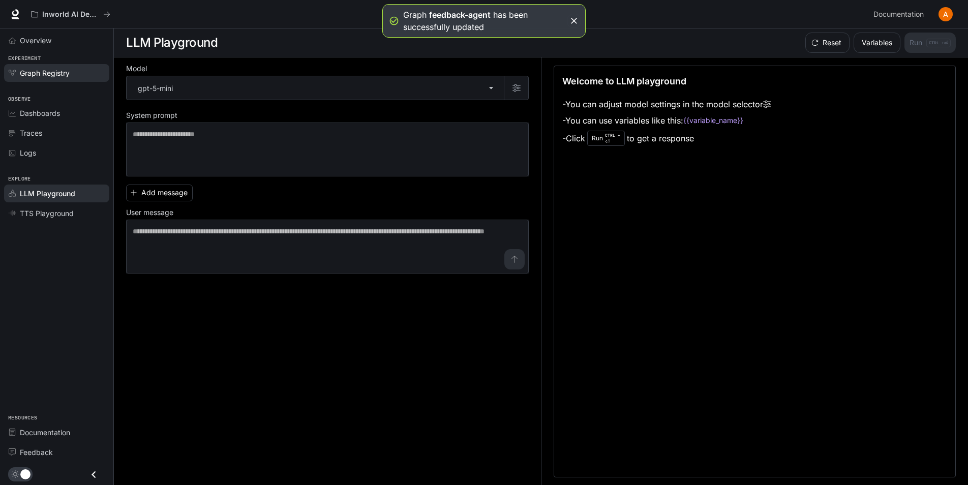
click at [56, 69] on span "Graph Registry" at bounding box center [45, 73] width 50 height 11
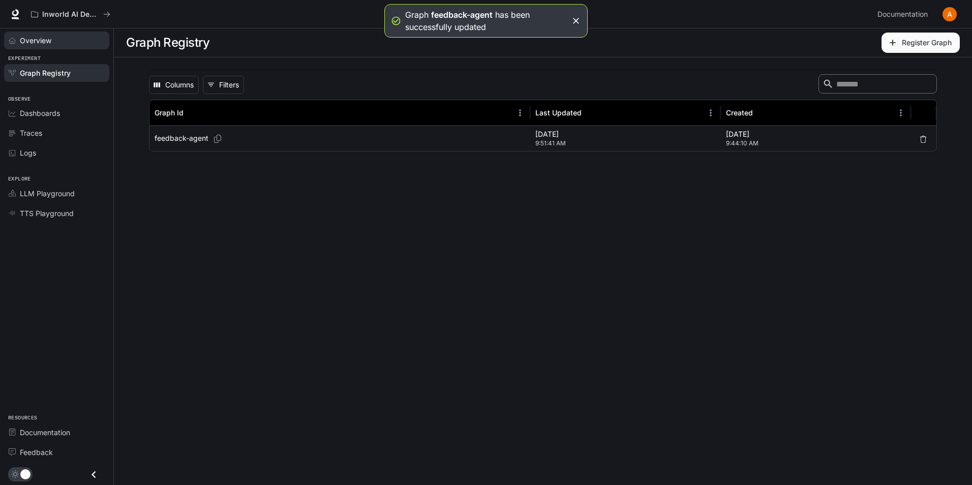
click at [37, 40] on span "Overview" at bounding box center [36, 40] width 32 height 11
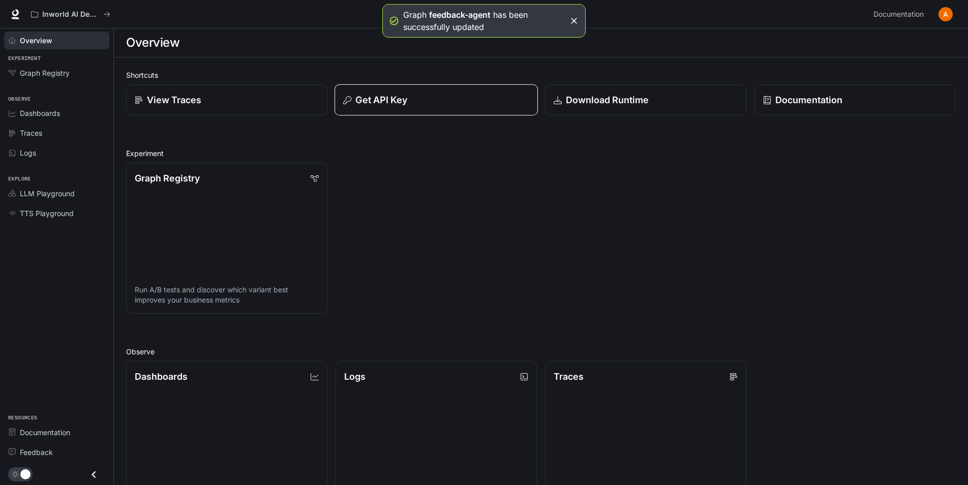
click at [411, 93] on div "Get API Key" at bounding box center [436, 100] width 186 height 14
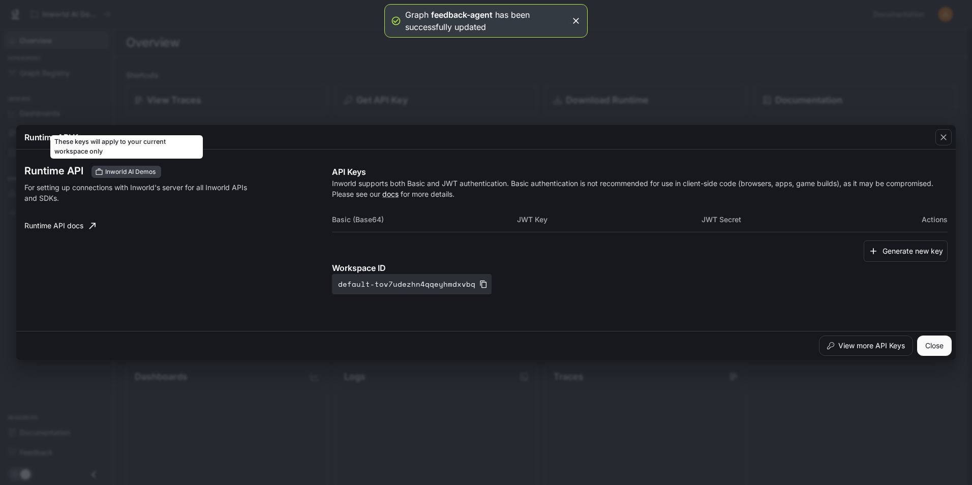
click at [122, 172] on span "Inworld AI Demos" at bounding box center [130, 171] width 58 height 9
click at [843, 343] on button "View more API Keys" at bounding box center [866, 345] width 94 height 20
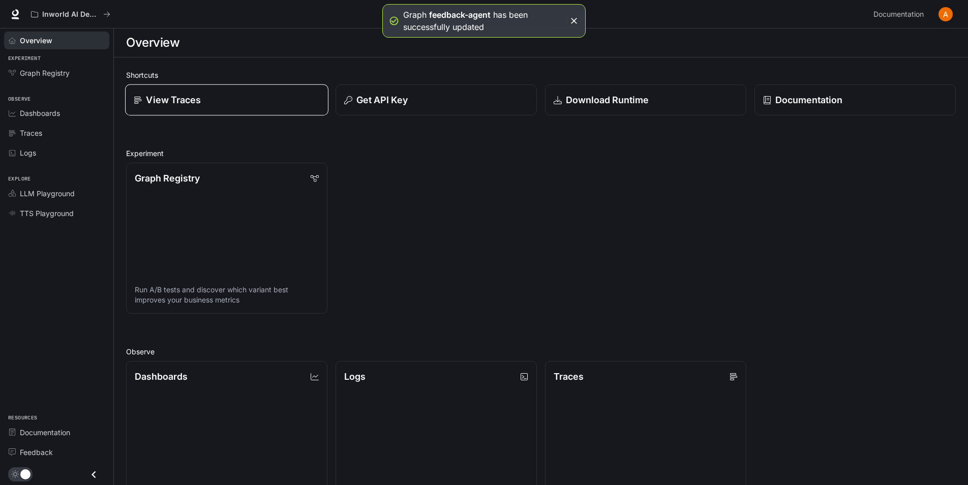
click at [254, 101] on div "View Traces" at bounding box center [227, 100] width 186 height 14
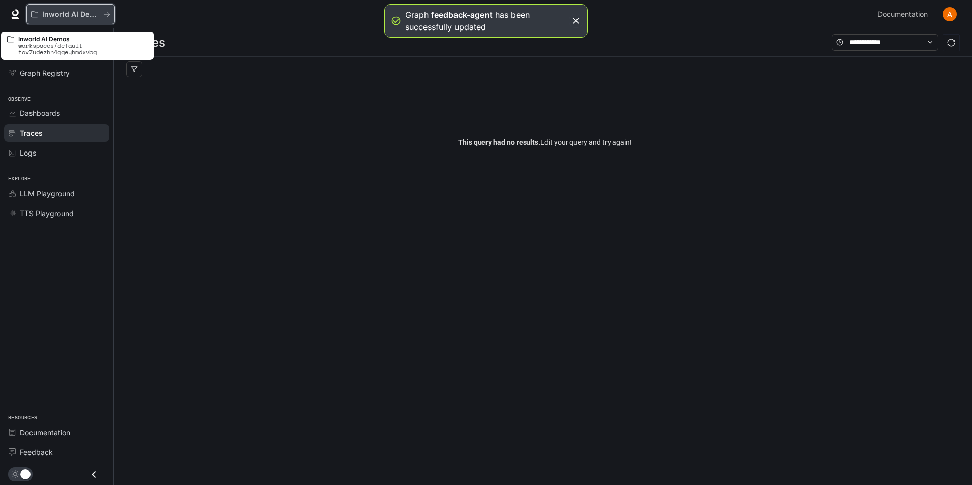
click at [95, 14] on p "Inworld AI Demos" at bounding box center [70, 14] width 57 height 9
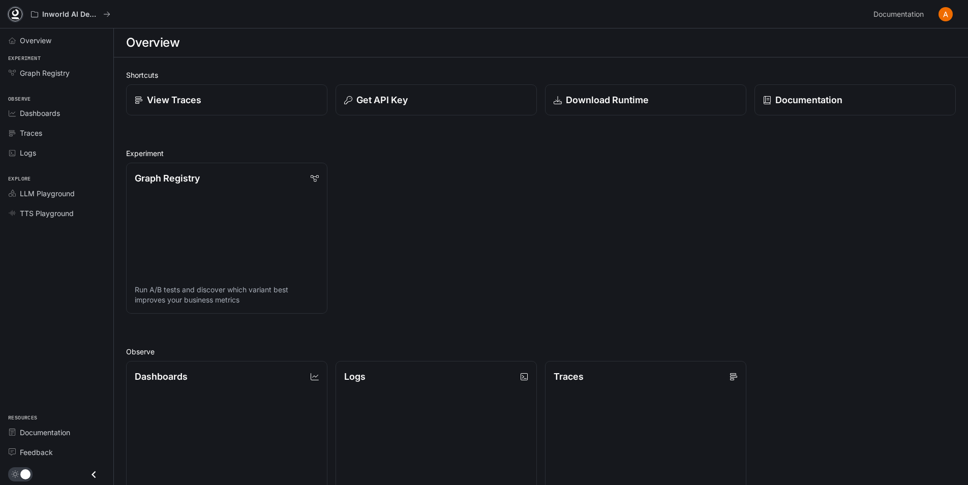
click at [19, 14] on icon at bounding box center [15, 14] width 10 height 10
click at [91, 477] on icon "Close drawer" at bounding box center [94, 475] width 14 height 14
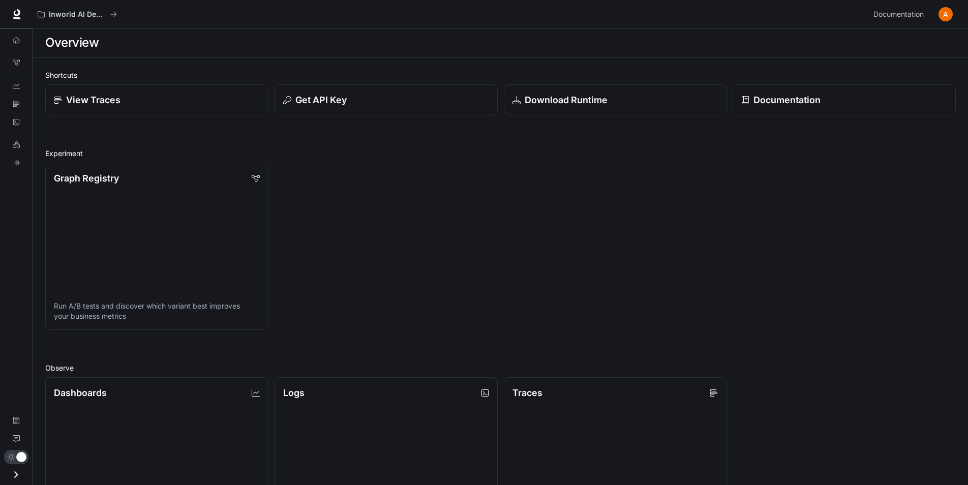
click at [17, 476] on icon "Open drawer" at bounding box center [16, 475] width 14 height 14
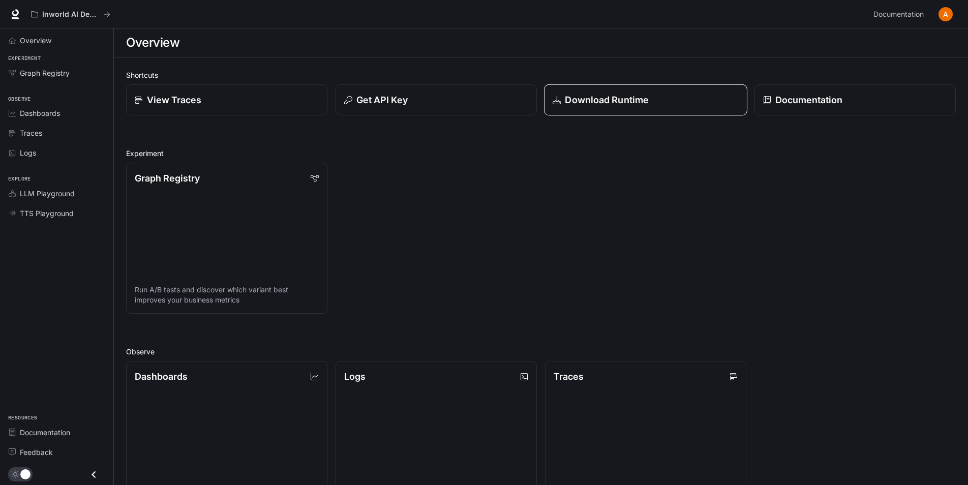
click at [684, 104] on div "Download Runtime" at bounding box center [645, 100] width 186 height 14
